Goal: Task Accomplishment & Management: Complete application form

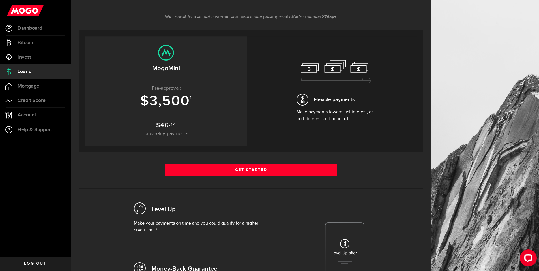
scroll to position [85, 0]
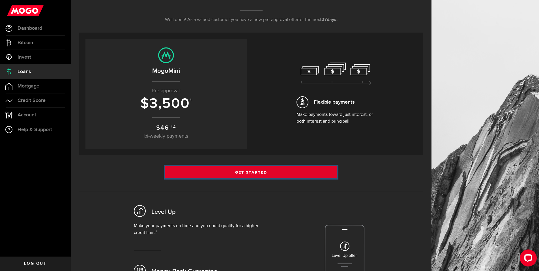
click at [256, 169] on link "Get Started" at bounding box center [251, 172] width 172 height 12
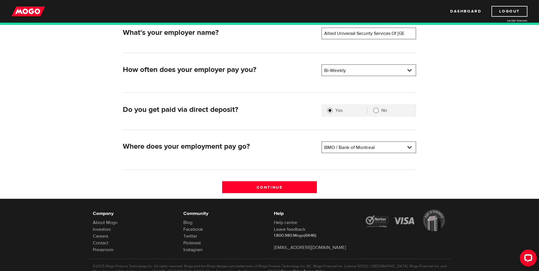
scroll to position [113, 0]
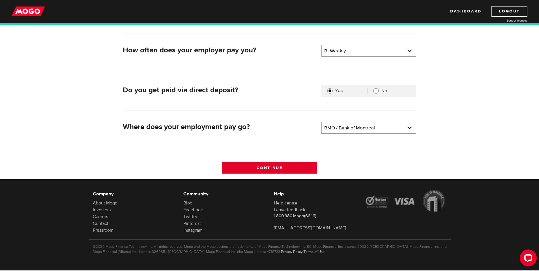
click at [286, 164] on input "Continue" at bounding box center [269, 168] width 95 height 12
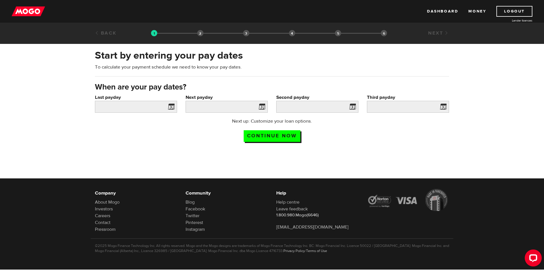
click at [172, 106] on span at bounding box center [170, 107] width 8 height 9
click at [168, 106] on span at bounding box center [170, 107] width 8 height 9
click at [114, 105] on input "Last payday" at bounding box center [136, 107] width 82 height 12
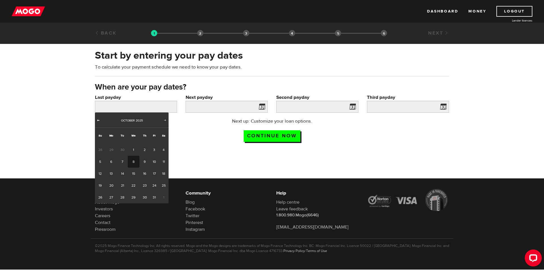
click at [97, 118] on span "Prev" at bounding box center [98, 120] width 5 height 5
click at [153, 185] on link "26" at bounding box center [154, 185] width 9 height 12
type input "2025/09/26"
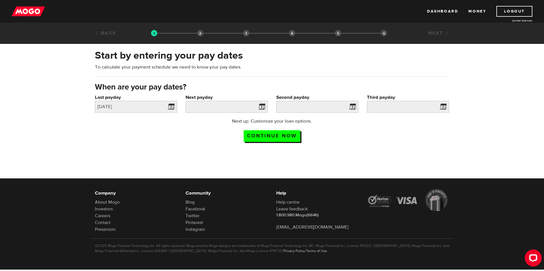
click at [262, 106] on span at bounding box center [260, 107] width 8 height 9
click at [225, 104] on input "Next payday" at bounding box center [226, 107] width 82 height 12
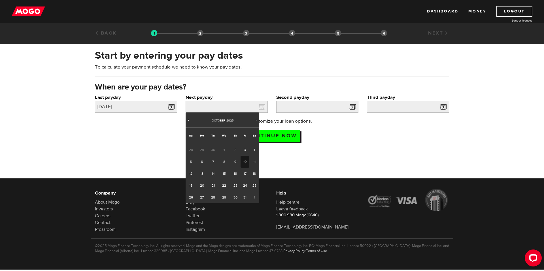
click at [245, 161] on link "10" at bounding box center [244, 162] width 9 height 12
type input "2025/10/10"
type input "2025/10/24"
type input "2025/11/7"
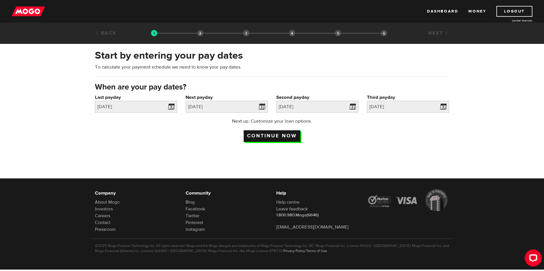
click at [277, 135] on input "Continue now" at bounding box center [271, 136] width 57 height 12
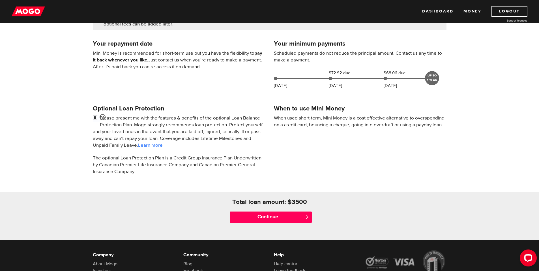
scroll to position [113, 0]
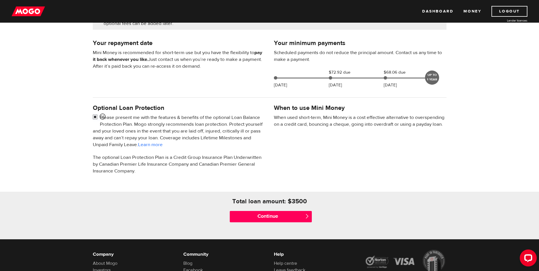
click at [93, 118] on input "checkbox" at bounding box center [96, 117] width 7 height 7
checkbox input "false"
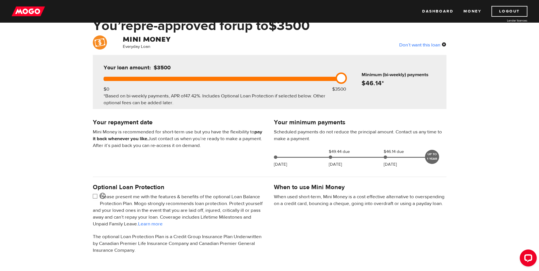
scroll to position [57, 0]
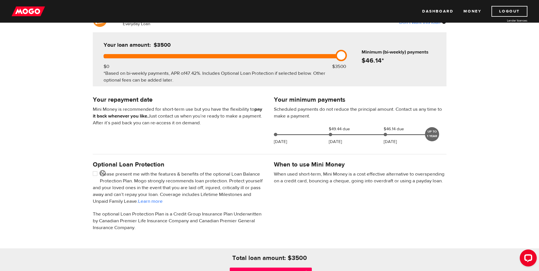
click at [360, 208] on div "Optional Loan Protection Please present me with the features & benefits of the …" at bounding box center [270, 199] width 362 height 78
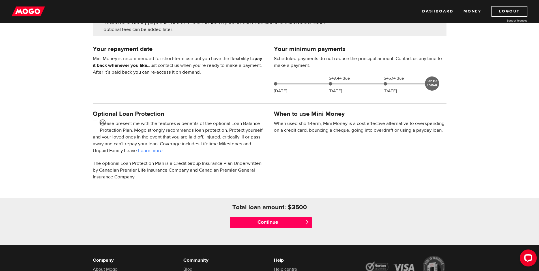
scroll to position [142, 0]
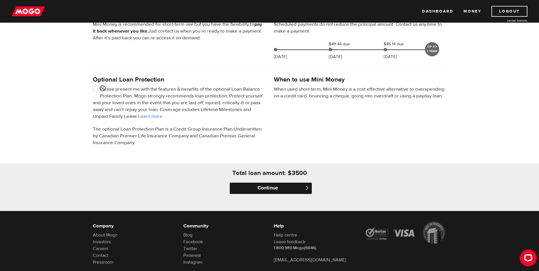
click at [268, 187] on input "Continue" at bounding box center [271, 188] width 82 height 11
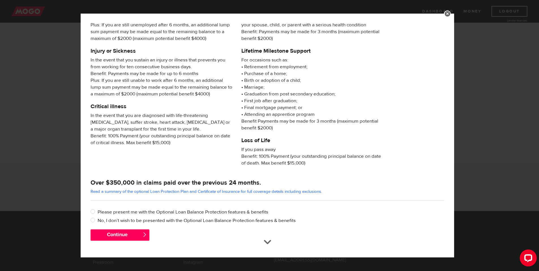
scroll to position [43, 0]
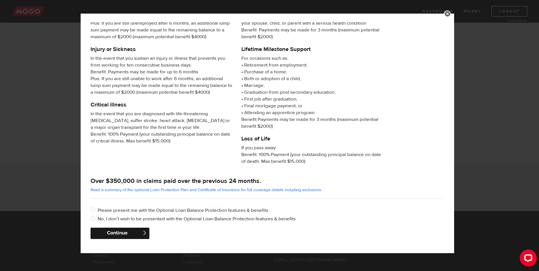
click at [131, 232] on button "Continue" at bounding box center [120, 233] width 59 height 11
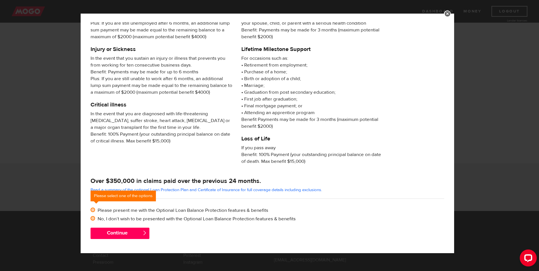
click at [93, 217] on input "No, I don’t wish to be presented with the Optional Loan Balance Protection feat…" at bounding box center [94, 218] width 7 height 7
radio input "true"
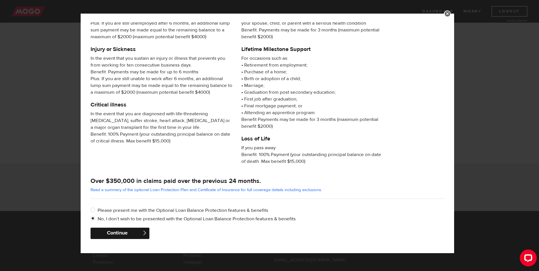
click at [115, 231] on button "Continue" at bounding box center [120, 233] width 59 height 11
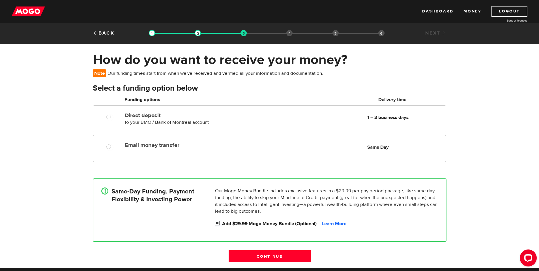
click at [217, 222] on input "Add $29.99 Mogo Money Bundle (Optional) — Learn More" at bounding box center [218, 223] width 7 height 7
click at [326, 223] on link "Learn More" at bounding box center [334, 224] width 25 height 6
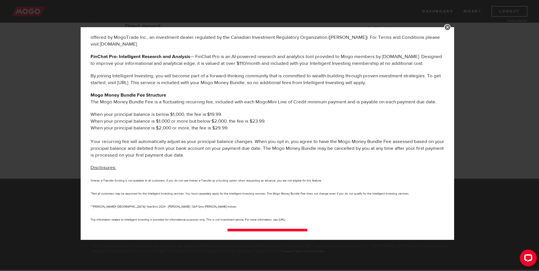
scroll to position [254, 0]
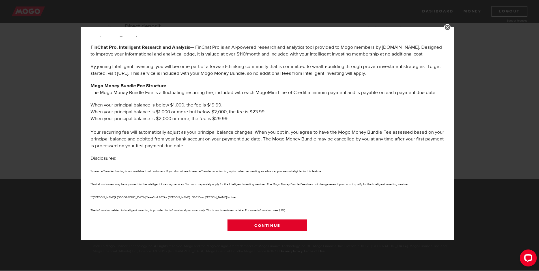
click at [269, 223] on link "Continue" at bounding box center [268, 225] width 80 height 12
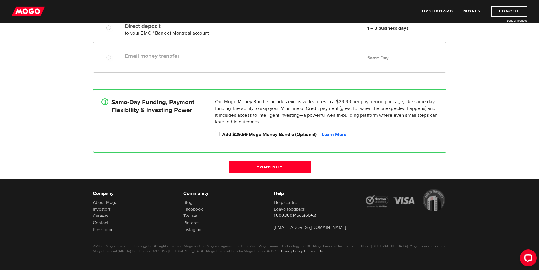
scroll to position [61, 0]
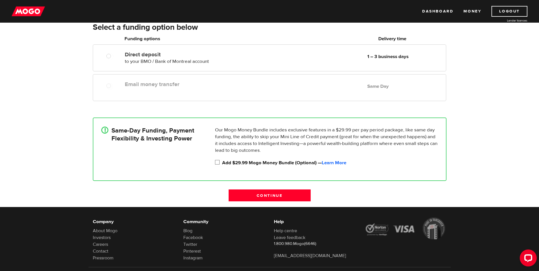
click at [216, 161] on input "Add $29.99 Mogo Money Bundle (Optional) — Learn More" at bounding box center [218, 162] width 7 height 7
checkbox input "true"
click at [265, 196] on input "Continue" at bounding box center [270, 195] width 82 height 12
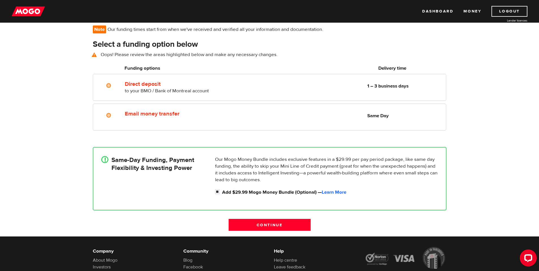
scroll to position [41, 0]
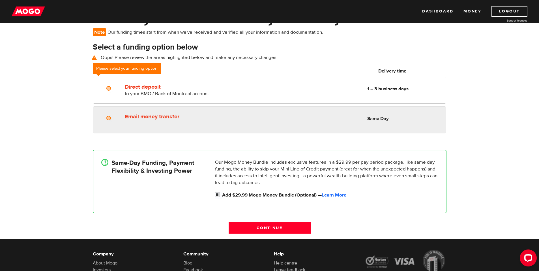
radio input "true"
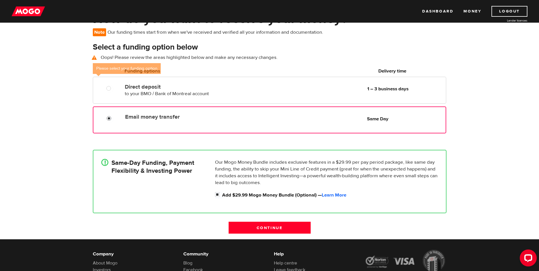
click at [110, 117] on input "Email money transfer" at bounding box center [110, 119] width 7 height 7
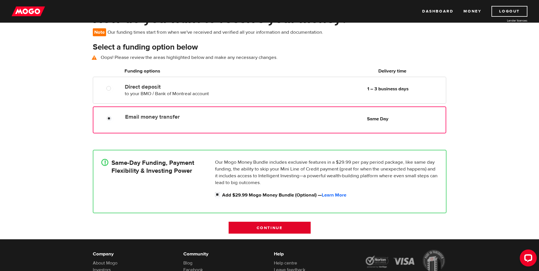
click at [269, 228] on input "Continue" at bounding box center [270, 228] width 82 height 12
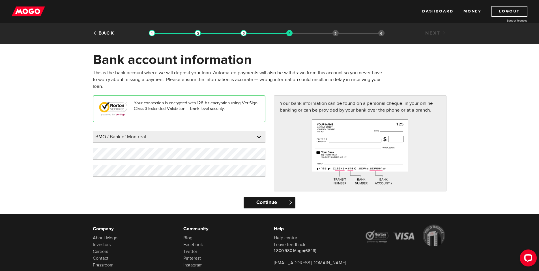
click at [264, 201] on input "Continue" at bounding box center [270, 202] width 52 height 11
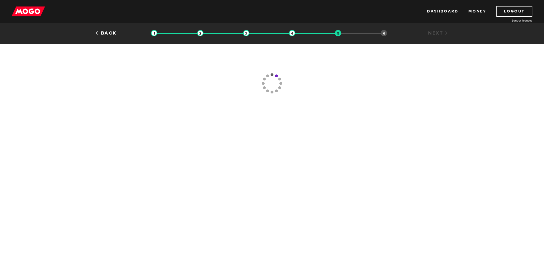
type input "(888) 717-4447"
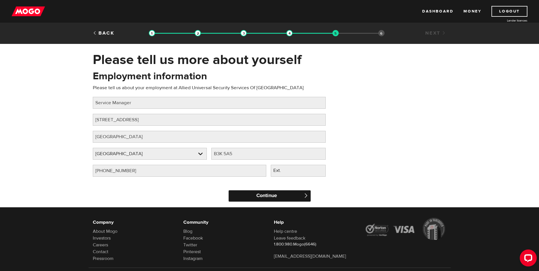
click at [278, 193] on input "Continue" at bounding box center [270, 195] width 82 height 11
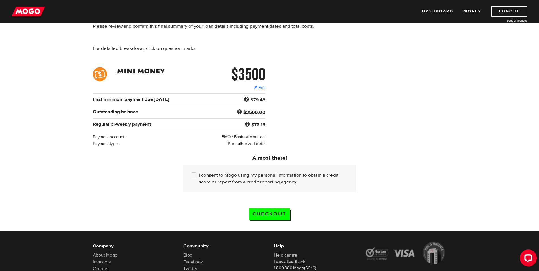
scroll to position [57, 0]
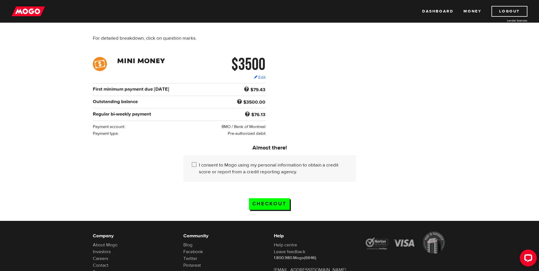
click at [195, 163] on input "I consent to Mogo using my personal information to obtain a credit score or rep…" at bounding box center [195, 165] width 7 height 7
checkbox input "true"
click at [282, 201] on input "Checkout" at bounding box center [269, 204] width 41 height 12
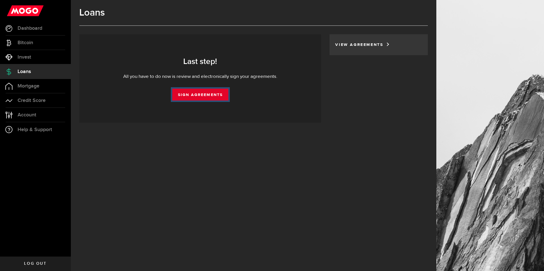
click at [200, 95] on link "Sign Agreements" at bounding box center [200, 95] width 56 height 12
